Goal: Task Accomplishment & Management: Use online tool/utility

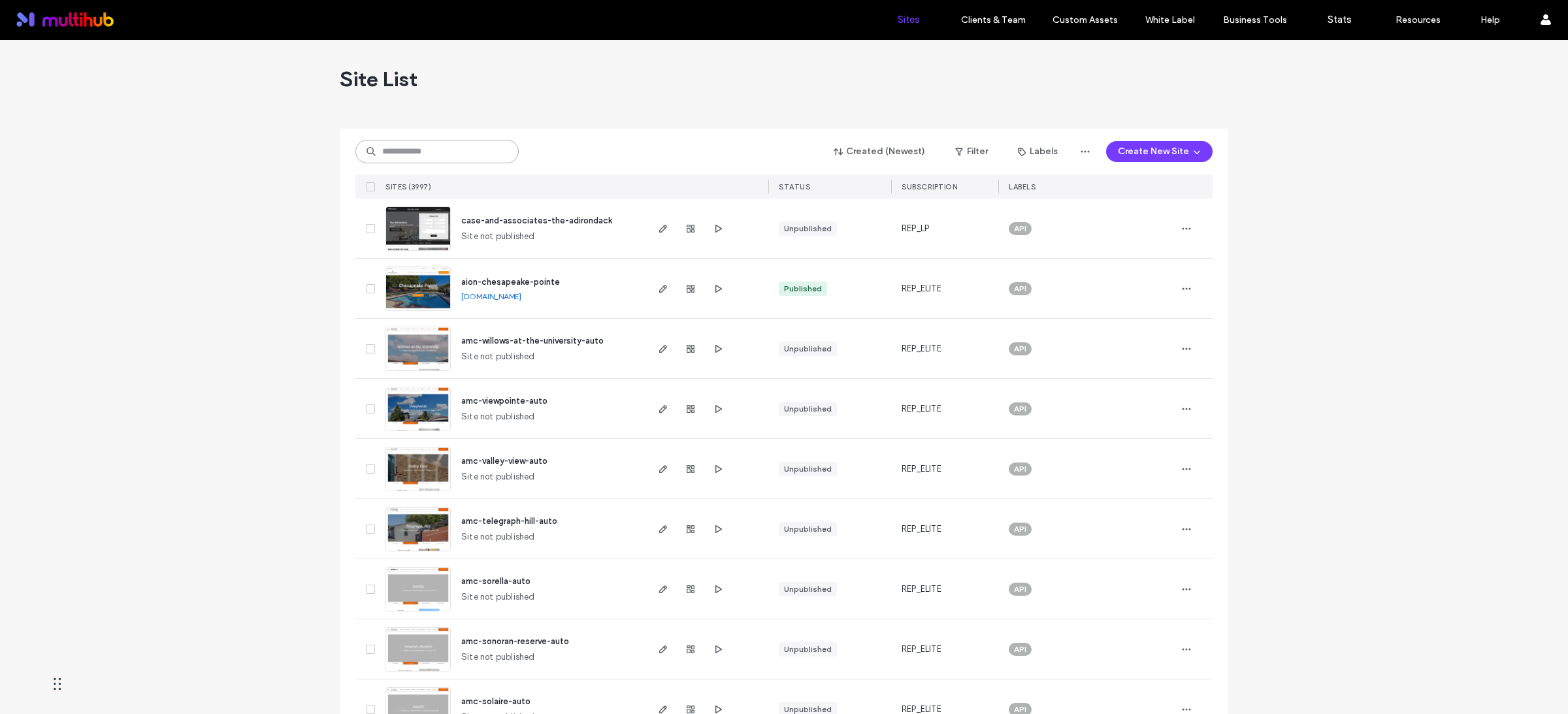
click at [421, 151] on input at bounding box center [437, 151] width 163 height 23
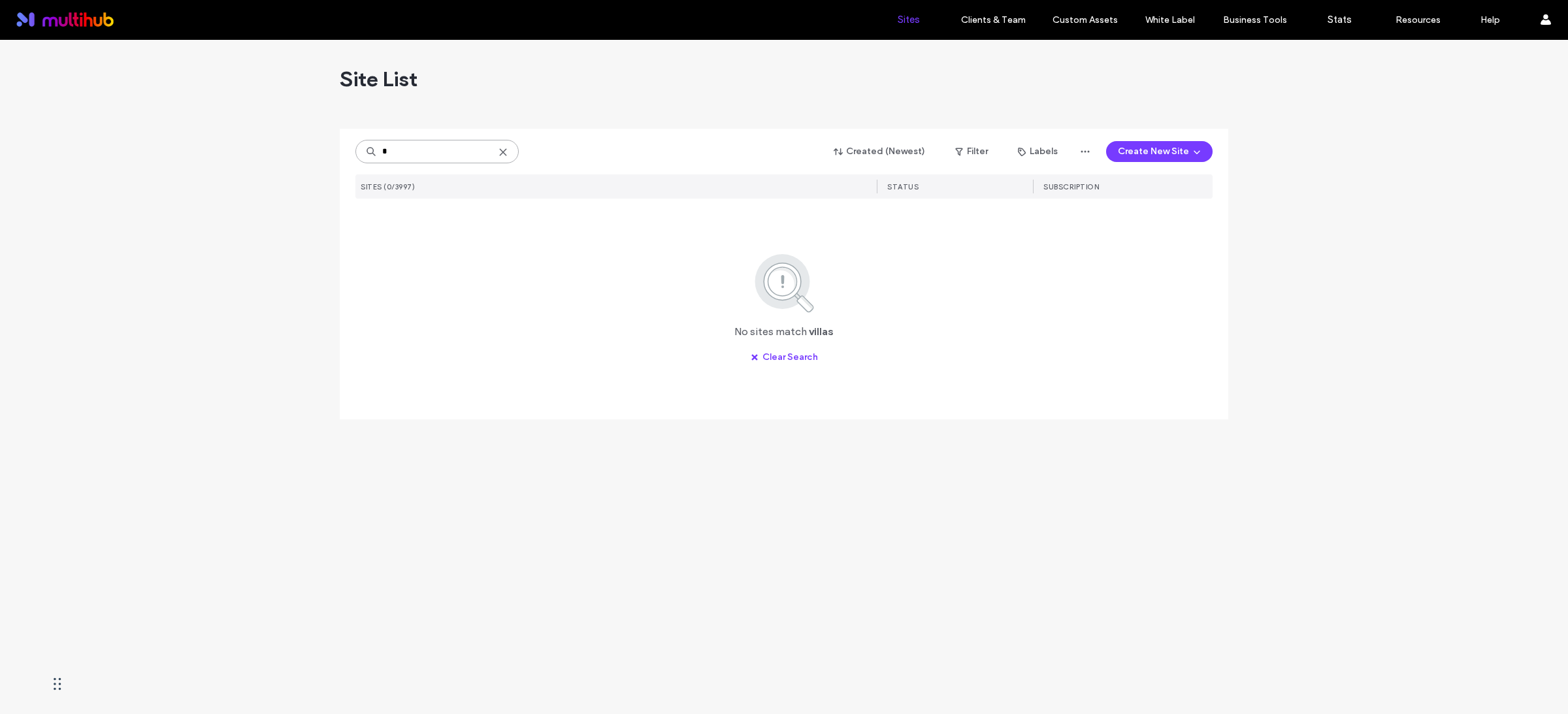
type input "*"
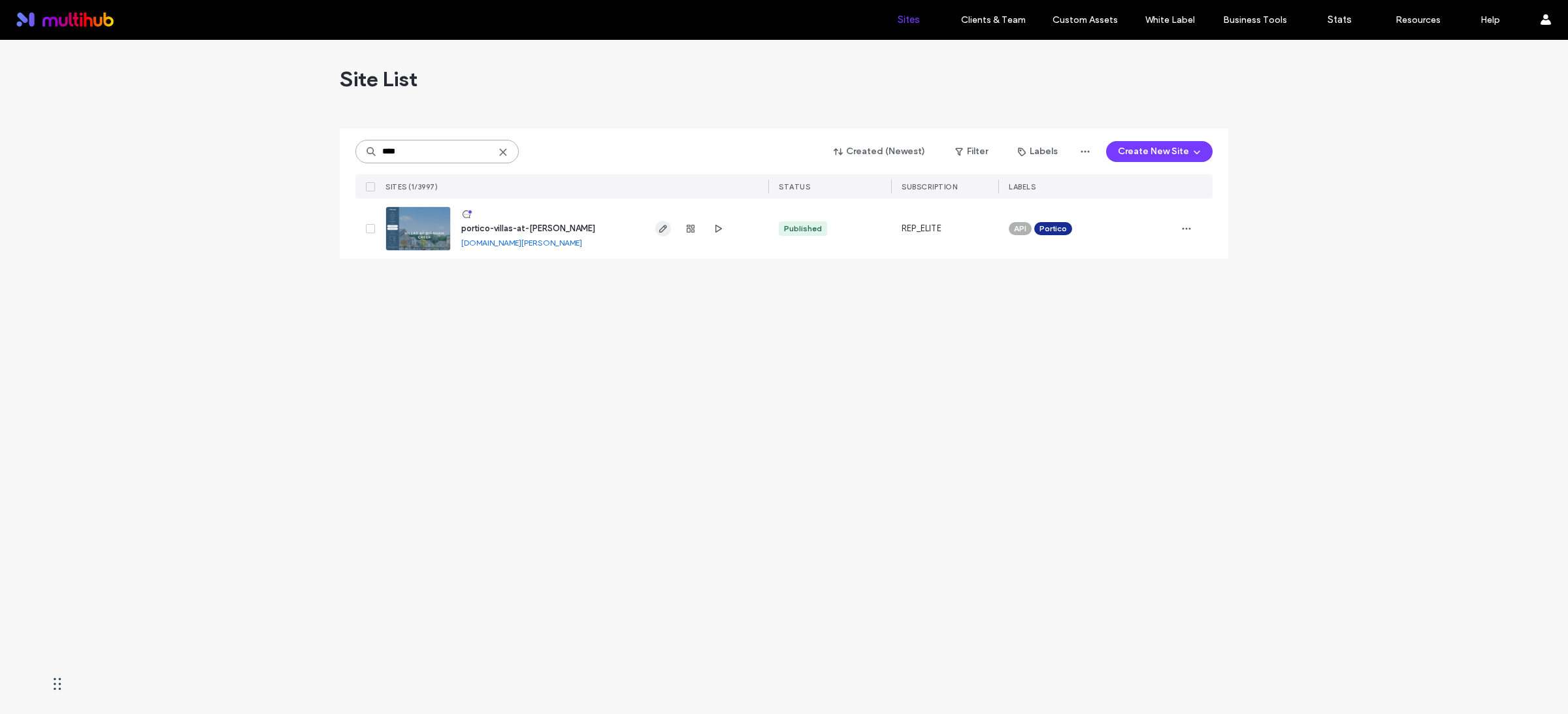
type input "****"
click at [660, 230] on icon "button" at bounding box center [663, 229] width 10 height 10
